Goal: Navigation & Orientation: Find specific page/section

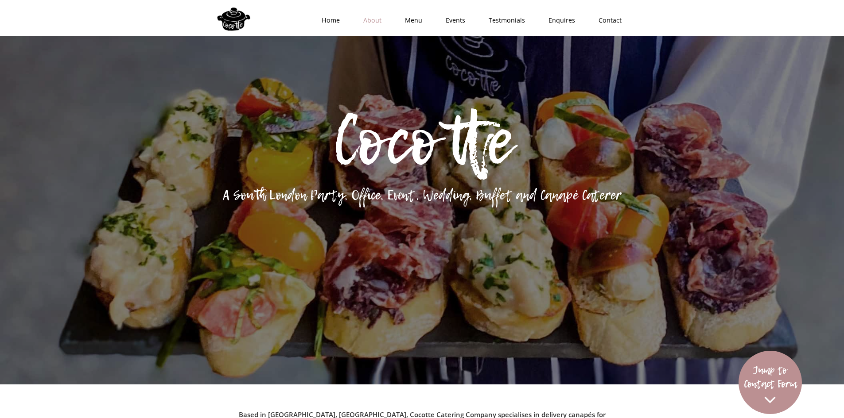
click at [375, 19] on link "About" at bounding box center [370, 20] width 42 height 27
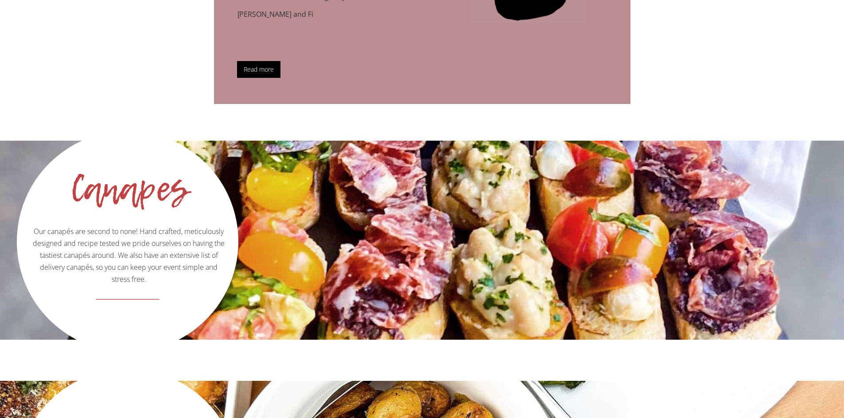
scroll to position [1017, 0]
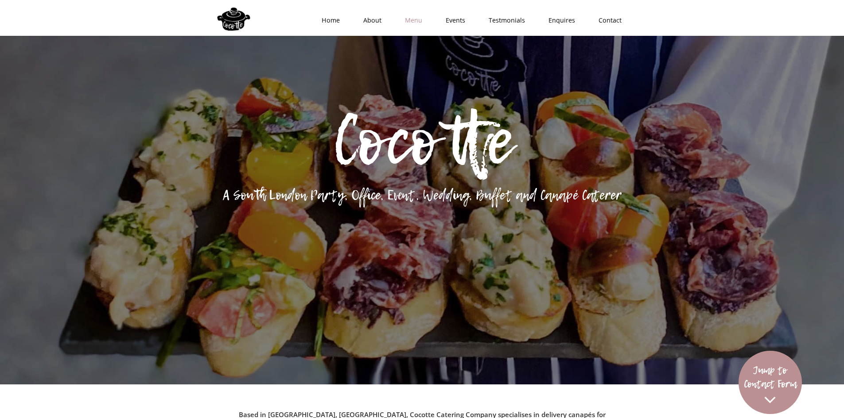
click at [421, 19] on link "Menu" at bounding box center [410, 20] width 41 height 27
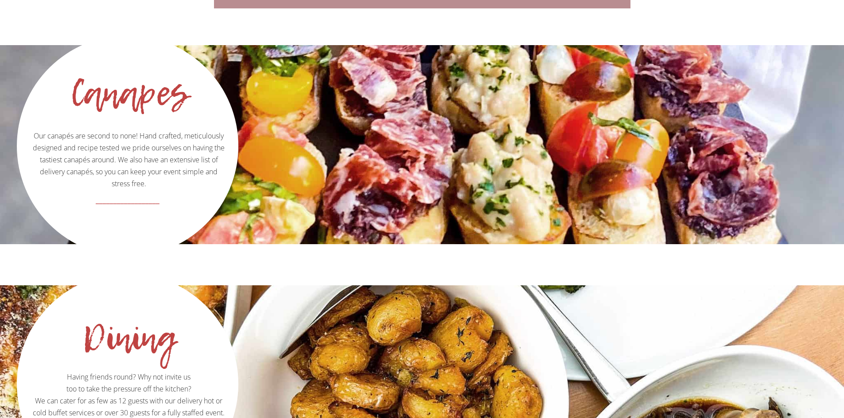
scroll to position [924, 0]
